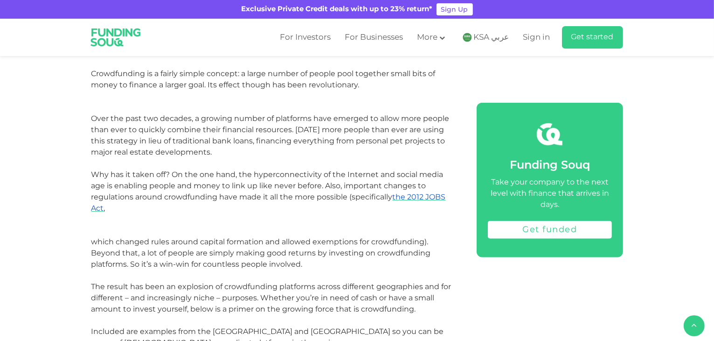
scroll to position [513, 0]
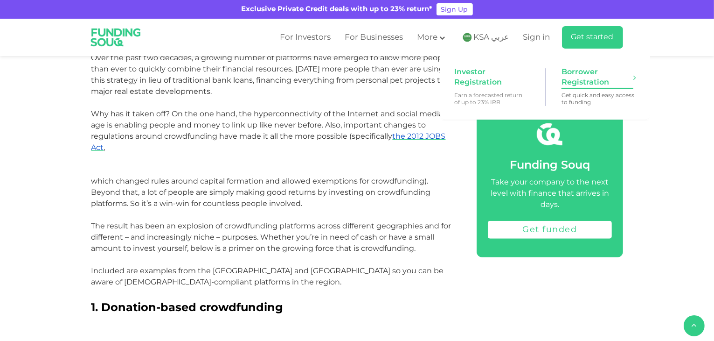
click at [594, 79] on span "Borrower Registration" at bounding box center [598, 77] width 72 height 21
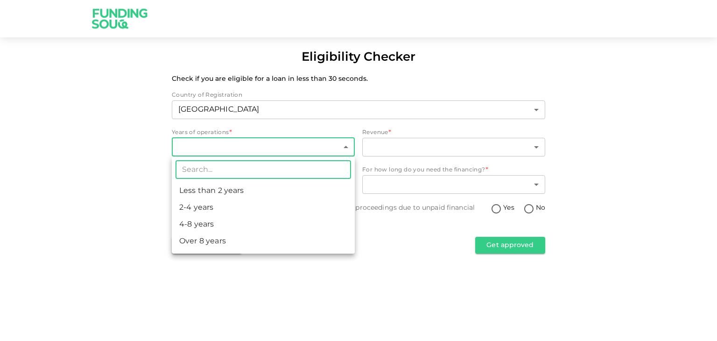
click at [306, 147] on body "Eligibility Checker Check if you are eligible for a loan in less than 30 second…" at bounding box center [358, 170] width 717 height 341
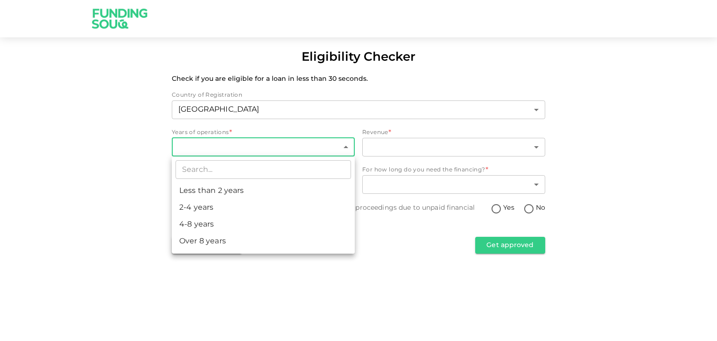
click at [387, 303] on div at bounding box center [358, 170] width 717 height 341
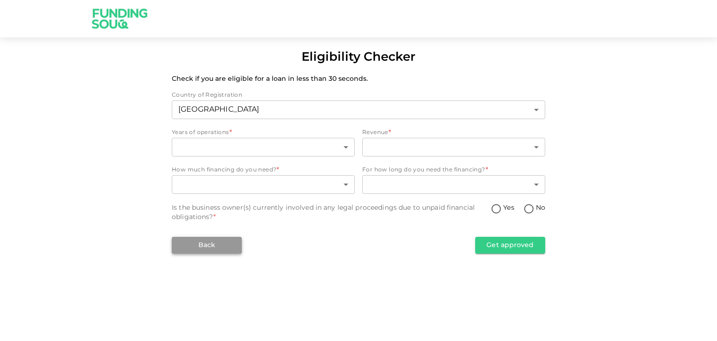
click at [199, 242] on button "Back" at bounding box center [207, 245] width 70 height 17
type input "2"
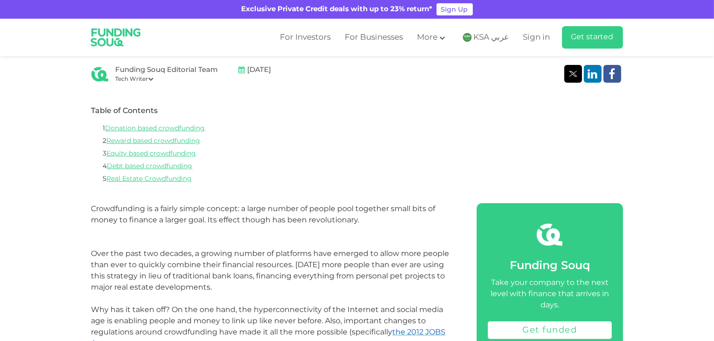
scroll to position [327, 0]
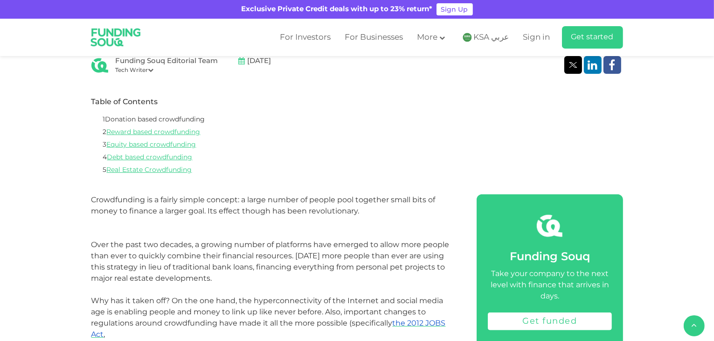
click at [191, 119] on link "Donation based crowdfunding" at bounding box center [155, 119] width 100 height 7
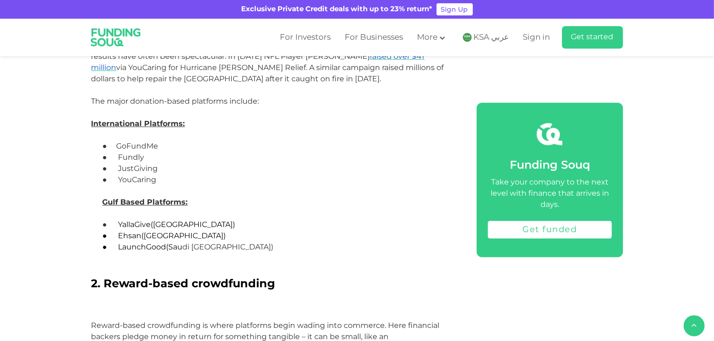
scroll to position [845, 0]
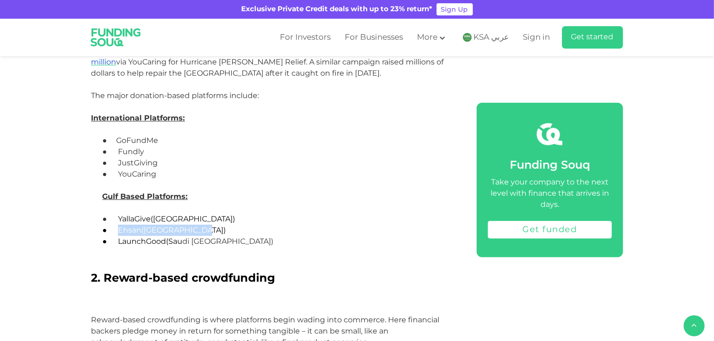
drag, startPoint x: 119, startPoint y: 229, endPoint x: 195, endPoint y: 229, distance: 75.6
click at [195, 229] on span "● Ehsan ([GEOGRAPHIC_DATA])" at bounding box center [165, 229] width 124 height 9
copy span "[DEMOGRAPHIC_DATA] ([GEOGRAPHIC_DATA])"
drag, startPoint x: 118, startPoint y: 217, endPoint x: 175, endPoint y: 216, distance: 56.9
click at [175, 216] on p "● YallaGive ([GEOGRAPHIC_DATA])" at bounding box center [285, 218] width 342 height 11
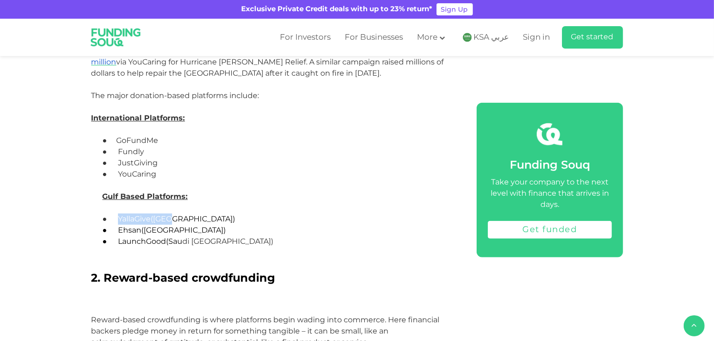
copy span "YallaGive ([GEOGRAPHIC_DATA])"
drag, startPoint x: 118, startPoint y: 175, endPoint x: 155, endPoint y: 176, distance: 36.9
click at [155, 176] on p "● YouCaring" at bounding box center [285, 173] width 342 height 11
copy span "YouCaring"
drag, startPoint x: 118, startPoint y: 163, endPoint x: 157, endPoint y: 163, distance: 38.7
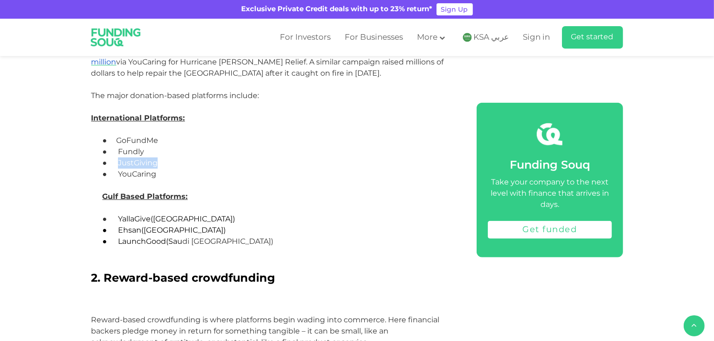
click at [157, 163] on p "● JustGiving" at bounding box center [285, 162] width 342 height 11
copy span "JustGiving"
drag, startPoint x: 118, startPoint y: 151, endPoint x: 144, endPoint y: 154, distance: 26.3
click at [144, 154] on p "● Fundly" at bounding box center [285, 151] width 342 height 11
copy span "Fundly"
